Goal: Information Seeking & Learning: Learn about a topic

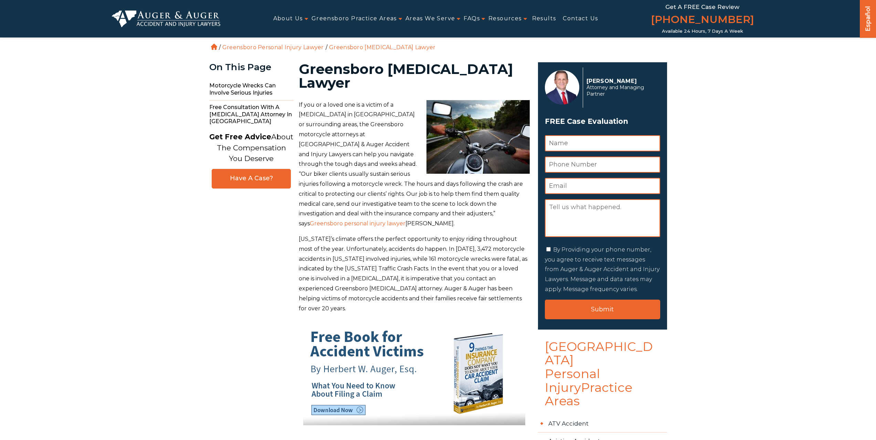
click at [275, 45] on link "Greensboro Personal Injury Lawyer" at bounding box center [273, 47] width 102 height 7
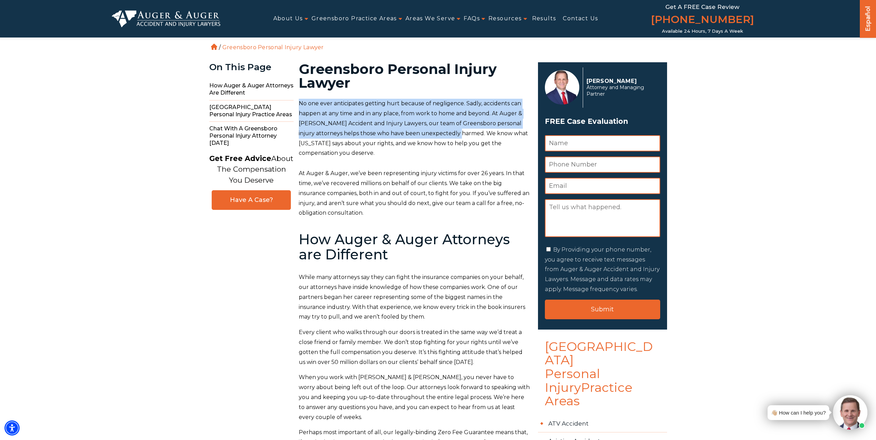
drag, startPoint x: 298, startPoint y: 105, endPoint x: 467, endPoint y: 134, distance: 171.1
copy p "No one ever anticipates getting hurt because of negligence. Sadly, accidents ca…"
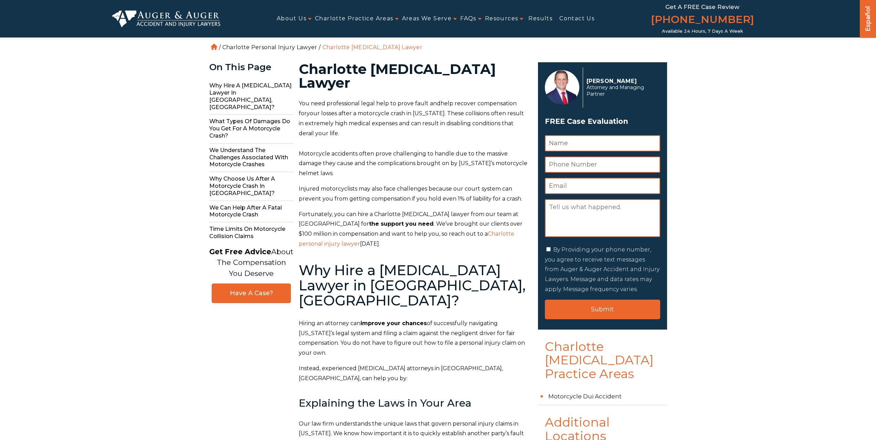
click at [272, 46] on link "Charlotte Personal Injury Lawyer" at bounding box center [269, 47] width 95 height 7
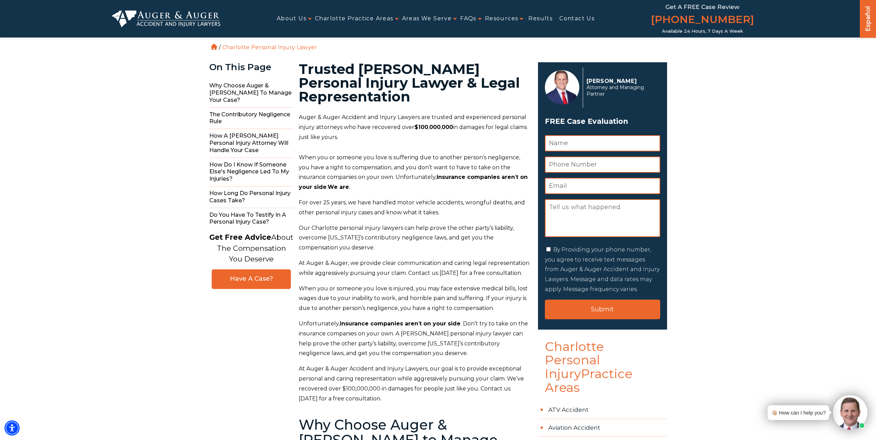
drag, startPoint x: 298, startPoint y: 119, endPoint x: 342, endPoint y: 135, distance: 46.6
copy p "Auger & Auger Accident and Injury Lawyers are trusted and experienced personal …"
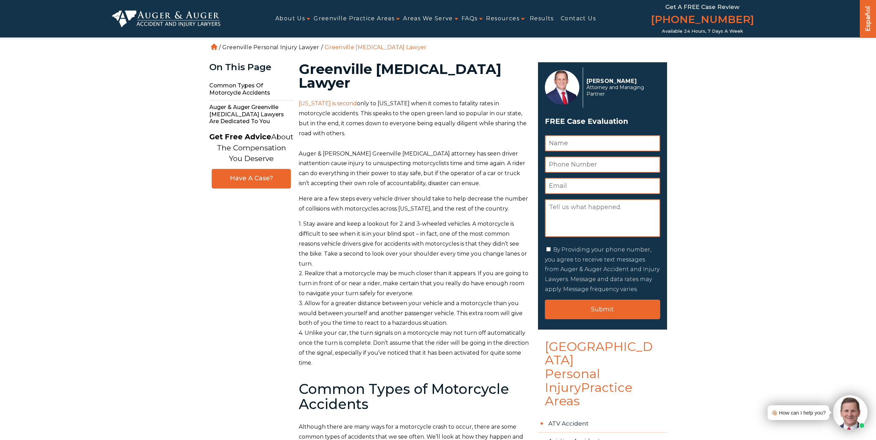
click at [271, 48] on link "Greenville Personal Injury Lawyer" at bounding box center [270, 47] width 97 height 7
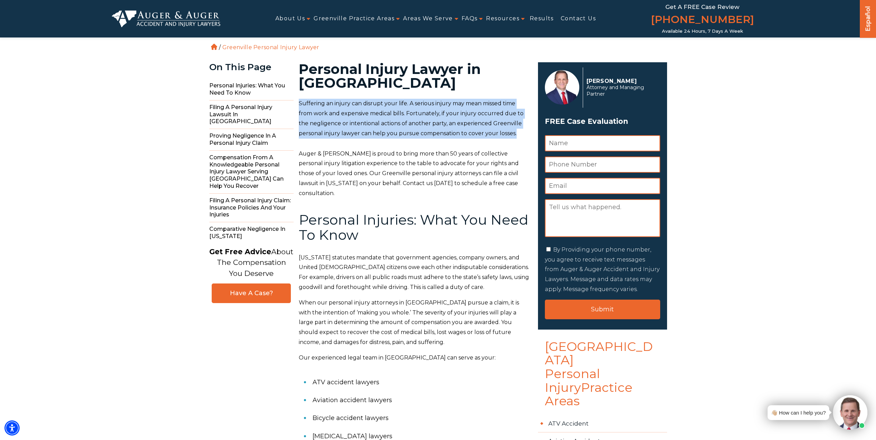
drag, startPoint x: 296, startPoint y: 100, endPoint x: 529, endPoint y: 136, distance: 235.6
copy span "Suffering an injury can disrupt your life. A serious injury may mean missed tim…"
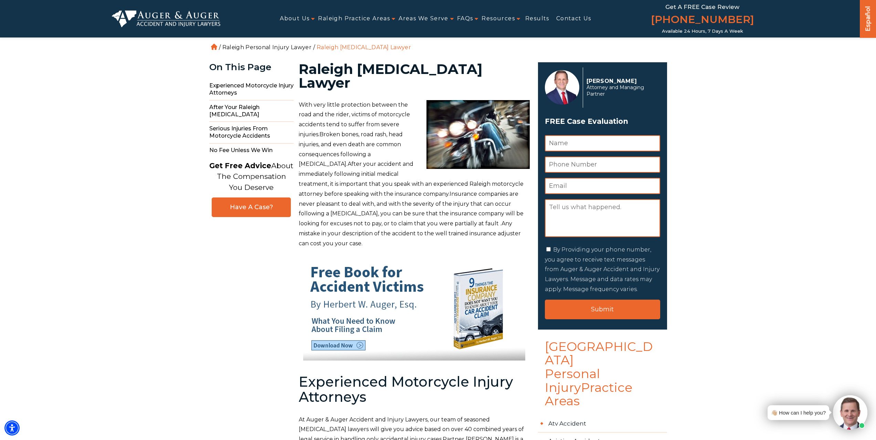
click at [266, 46] on link "Raleigh Personal Injury Lawyer" at bounding box center [266, 47] width 89 height 7
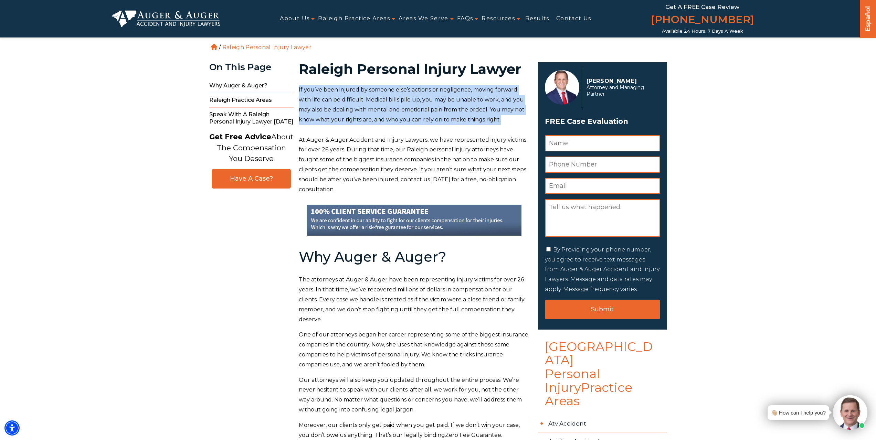
drag, startPoint x: 299, startPoint y: 88, endPoint x: 523, endPoint y: 122, distance: 227.0
click at [523, 122] on p "If you’ve been injured by someone else’s actions or negligence, moving forward …" at bounding box center [414, 105] width 231 height 40
copy p "If you’ve been injured by someone else’s actions or negligence, moving forward …"
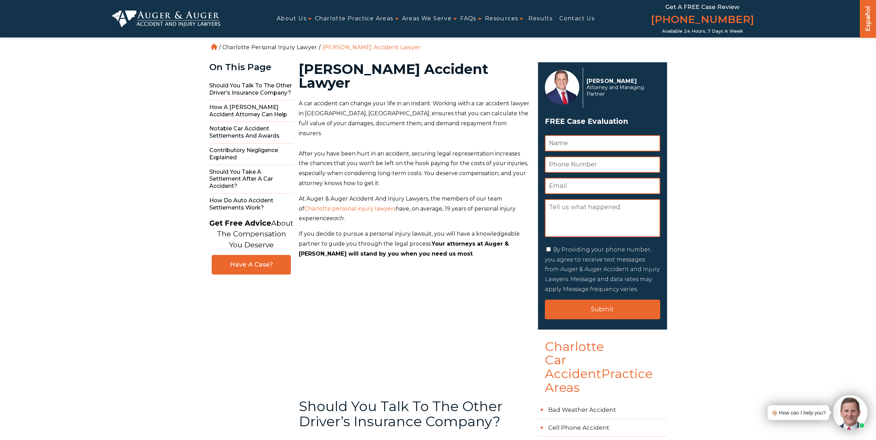
click at [273, 47] on link "Charlotte Personal Injury Lawyer" at bounding box center [269, 47] width 95 height 7
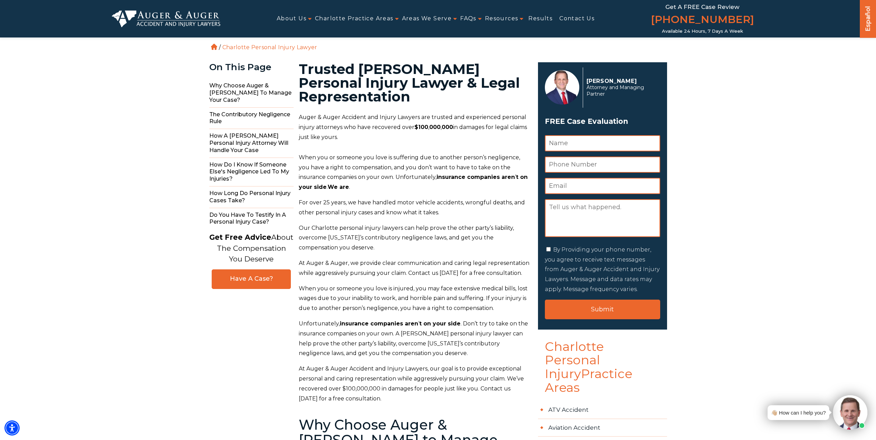
drag, startPoint x: 299, startPoint y: 114, endPoint x: 356, endPoint y: 135, distance: 60.6
click at [356, 135] on p "Auger & Auger Accident and Injury Lawyers are trusted and experienced personal …" at bounding box center [414, 128] width 231 height 30
copy p "Auger & Auger Accident and Injury Lawyers are trusted and experienced personal …"
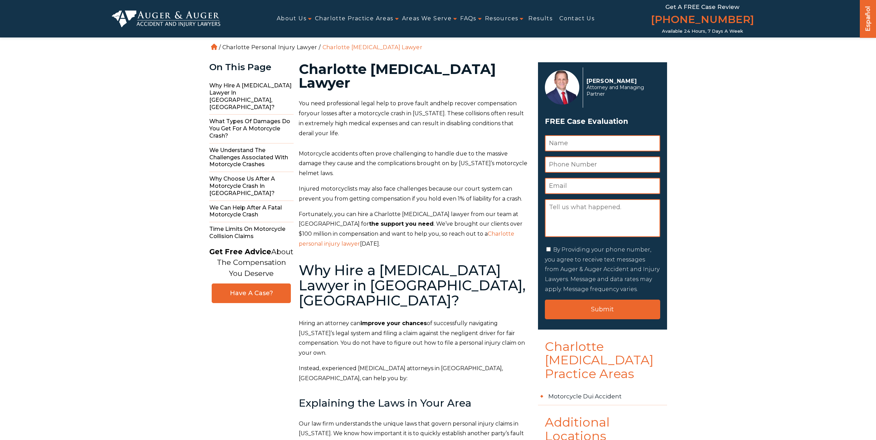
click at [263, 50] on link "Charlotte Personal Injury Lawyer" at bounding box center [269, 47] width 95 height 7
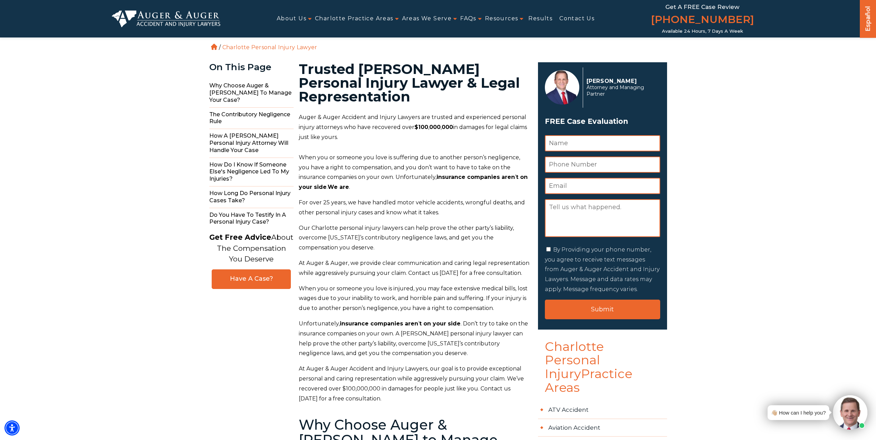
drag, startPoint x: 300, startPoint y: 115, endPoint x: 352, endPoint y: 136, distance: 56.1
click at [352, 136] on p "Auger & Auger Accident and Injury Lawyers are trusted and experienced personal …" at bounding box center [414, 128] width 231 height 30
copy p "Auger & Auger Accident and Injury Lawyers are trusted and experienced personal …"
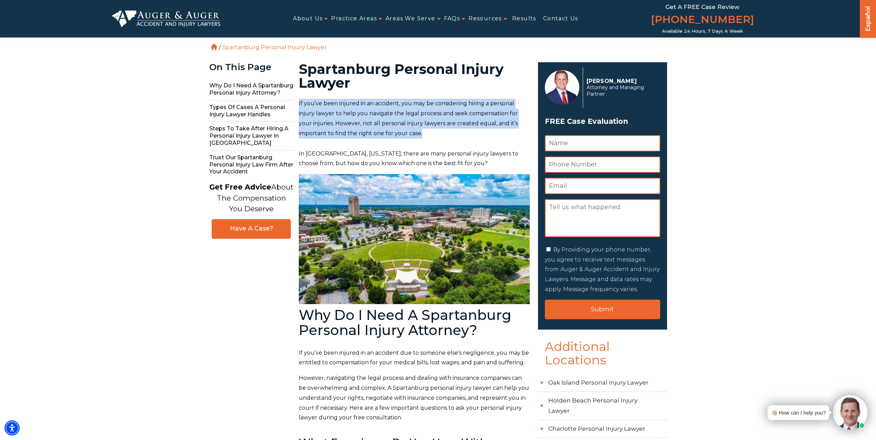
drag, startPoint x: 298, startPoint y: 101, endPoint x: 444, endPoint y: 132, distance: 149.5
copy span "If you’ve been injured in an accident, you may be considering hiring a personal…"
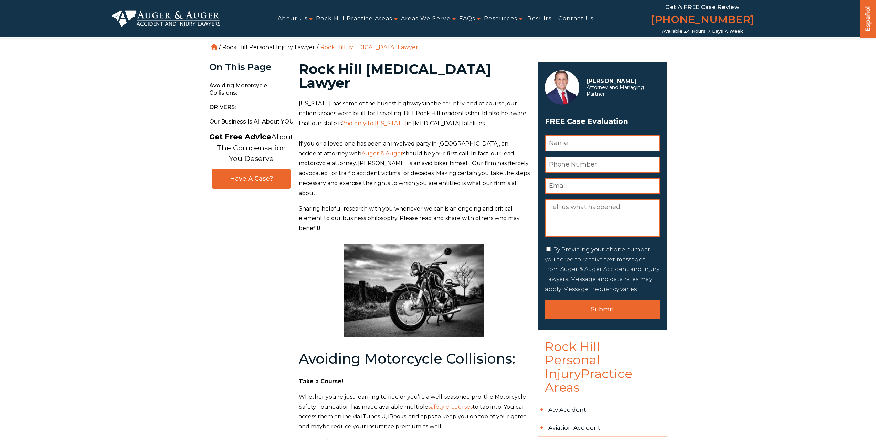
click at [269, 45] on link "Rock Hill Personal Injury Lawyer" at bounding box center [268, 47] width 93 height 7
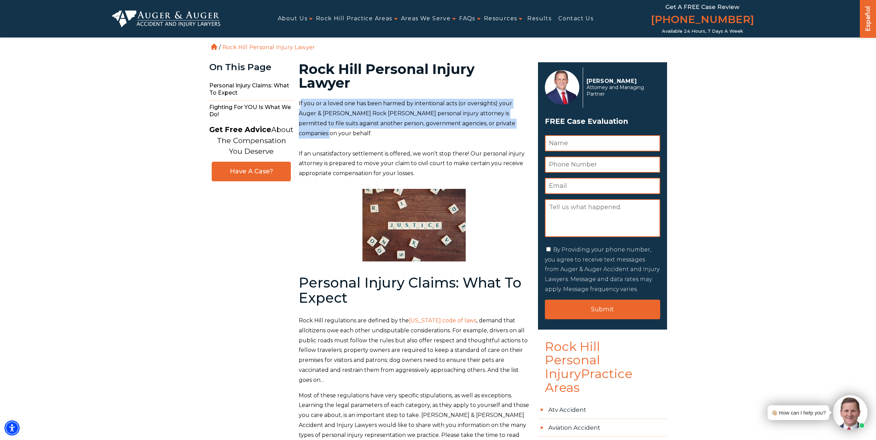
drag, startPoint x: 300, startPoint y: 101, endPoint x: 494, endPoint y: 120, distance: 195.4
click at [494, 120] on p "If you or a loved one has been harmed by intentional acts (or oversights) your …" at bounding box center [414, 119] width 231 height 40
click at [487, 128] on p "If you or a loved one has been harmed by intentional acts (or oversights) your …" at bounding box center [414, 119] width 231 height 40
drag, startPoint x: 494, startPoint y: 125, endPoint x: 297, endPoint y: 101, distance: 198.4
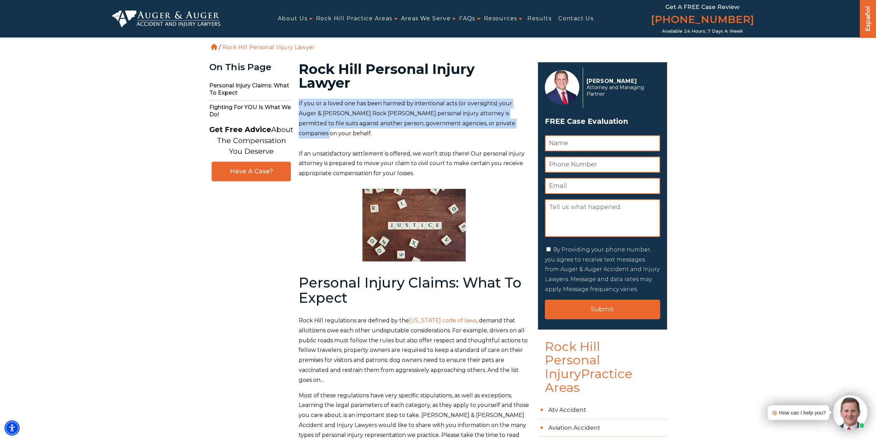
copy span "If you or a loved one has been harmed by intentional acts (or oversights) your …"
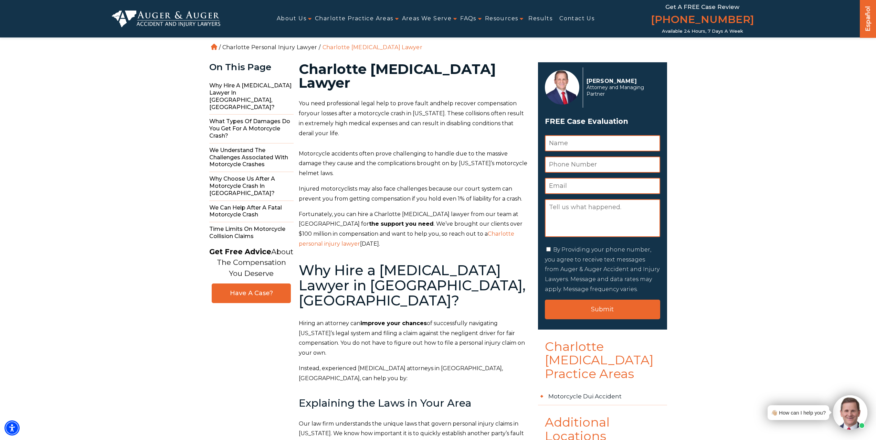
click at [285, 50] on link "Charlotte Personal Injury Lawyer" at bounding box center [269, 47] width 95 height 7
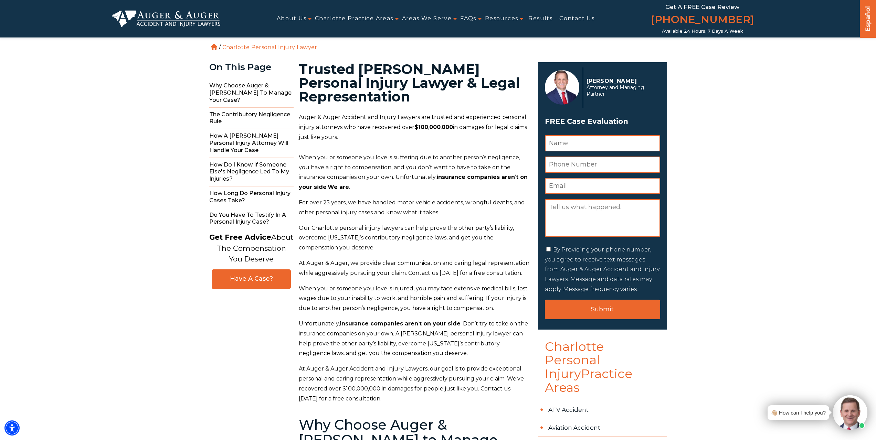
drag, startPoint x: 299, startPoint y: 116, endPoint x: 358, endPoint y: 138, distance: 63.0
click at [358, 138] on p "Auger & Auger Accident and Injury Lawyers are trusted and experienced personal …" at bounding box center [414, 128] width 231 height 30
copy p "Auger & Auger Accident and Injury Lawyers are trusted and experienced personal …"
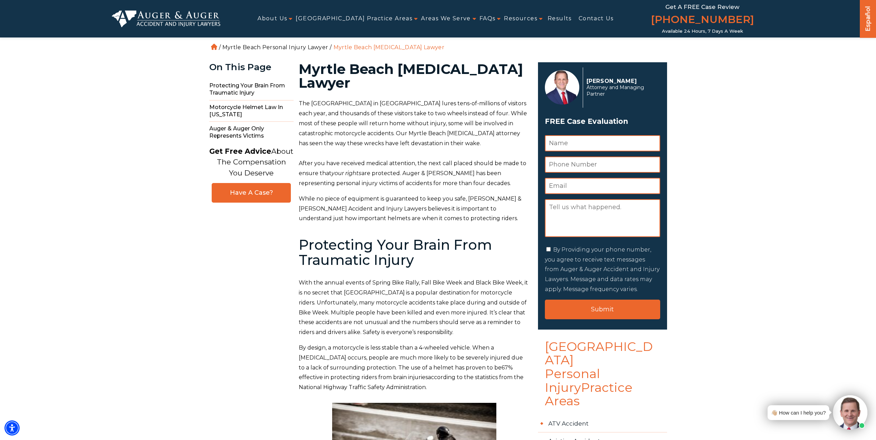
click at [275, 50] on link "Myrtle Beach Personal Injury Lawyer" at bounding box center [275, 47] width 106 height 7
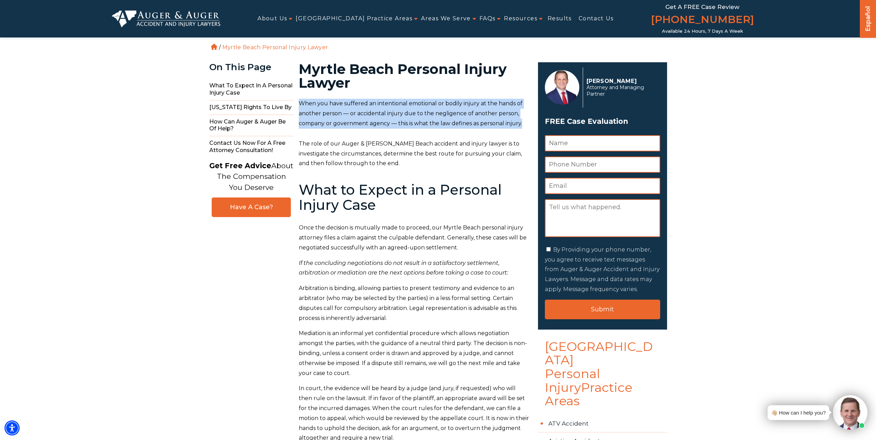
drag, startPoint x: 299, startPoint y: 102, endPoint x: 526, endPoint y: 125, distance: 228.3
click at [526, 125] on p "When you have suffered an intentional emotional or bodily injury at the hands o…" at bounding box center [414, 114] width 231 height 30
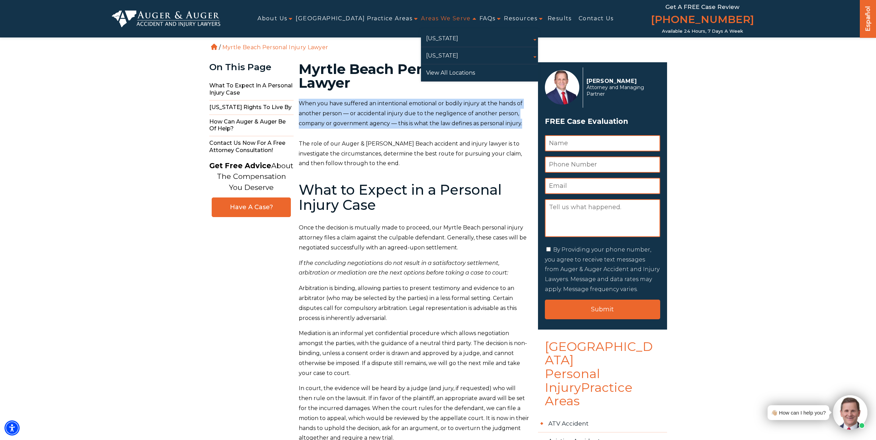
copy p "When you have suffered an intentional emotional or bodily injury at the hands o…"
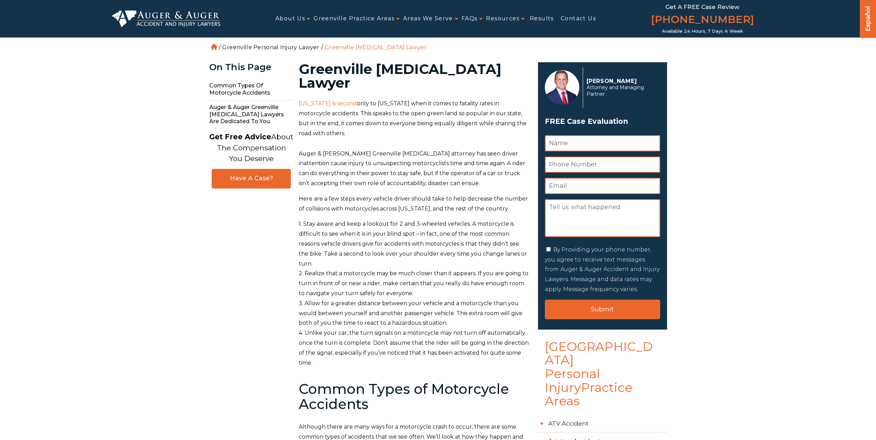
click at [274, 46] on link "Greenville Personal Injury Lawyer" at bounding box center [270, 47] width 97 height 7
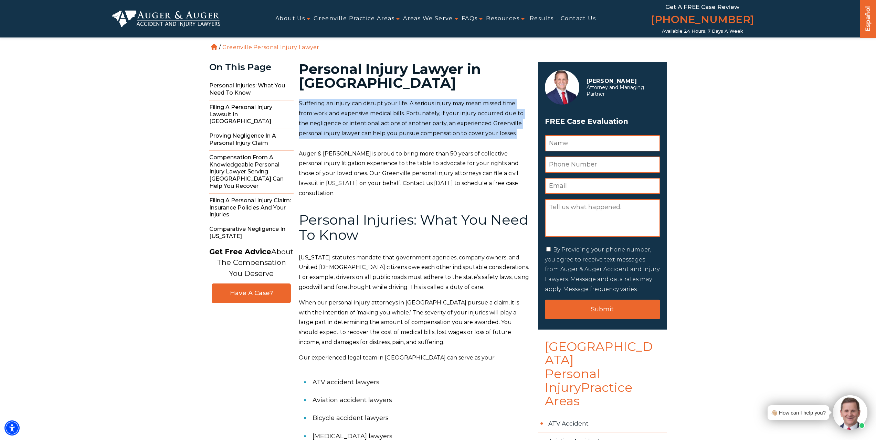
drag, startPoint x: 299, startPoint y: 104, endPoint x: 514, endPoint y: 130, distance: 217.1
click at [514, 130] on p "Suffering an injury can disrupt your life. A serious injury may mean missed tim…" at bounding box center [414, 119] width 231 height 40
copy span "Suffering an injury can disrupt your life. A serious injury may mean missed tim…"
